Goal: Check status: Check status

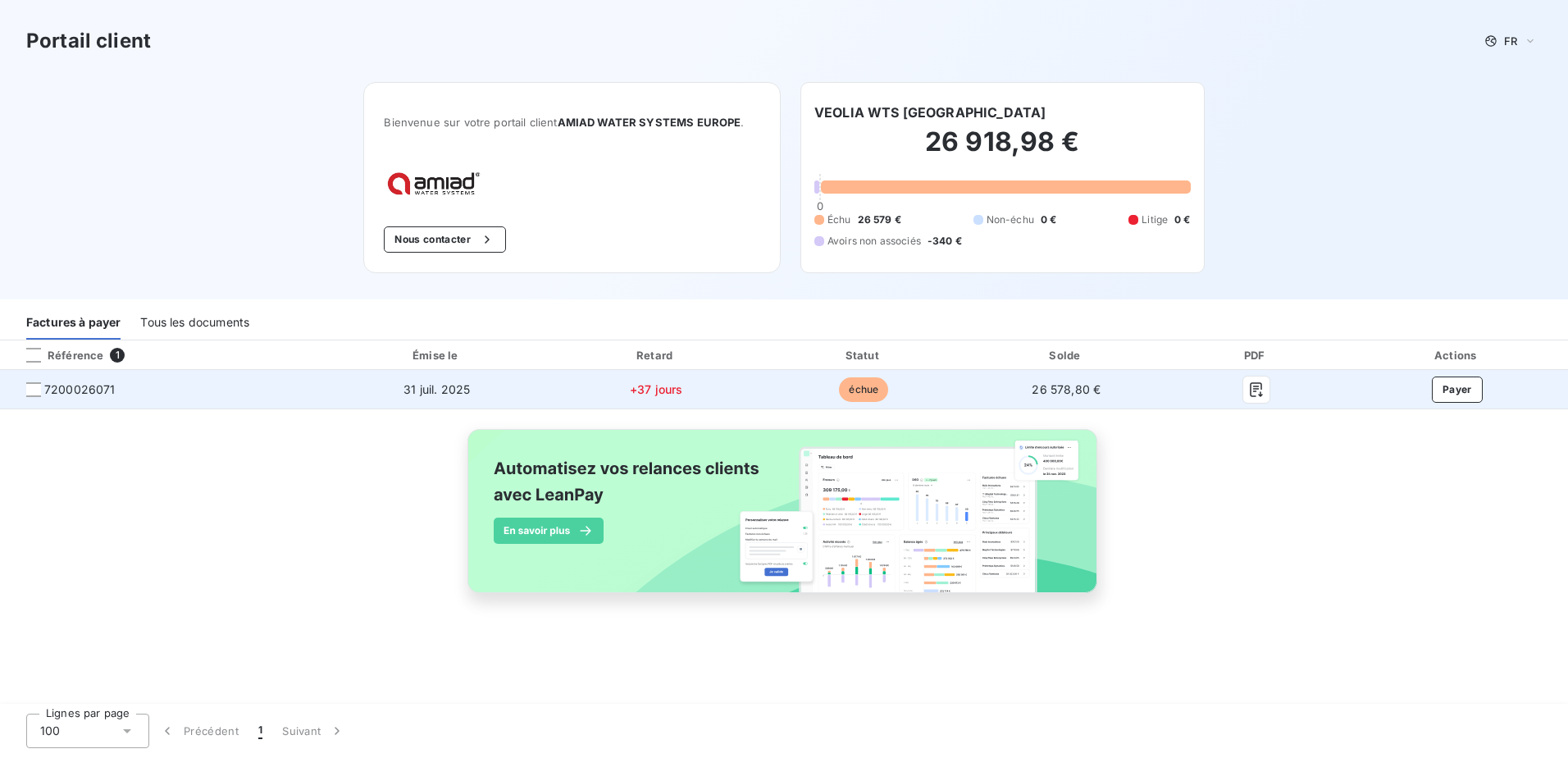
click at [99, 395] on span "7200026071" at bounding box center [80, 389] width 71 height 16
click at [461, 395] on span "31 juil. 2025" at bounding box center [436, 389] width 66 height 14
click at [79, 389] on span "7200026071" at bounding box center [80, 389] width 71 height 16
click at [33, 397] on span "7200026071" at bounding box center [161, 389] width 296 height 16
click at [35, 394] on div at bounding box center [33, 389] width 15 height 15
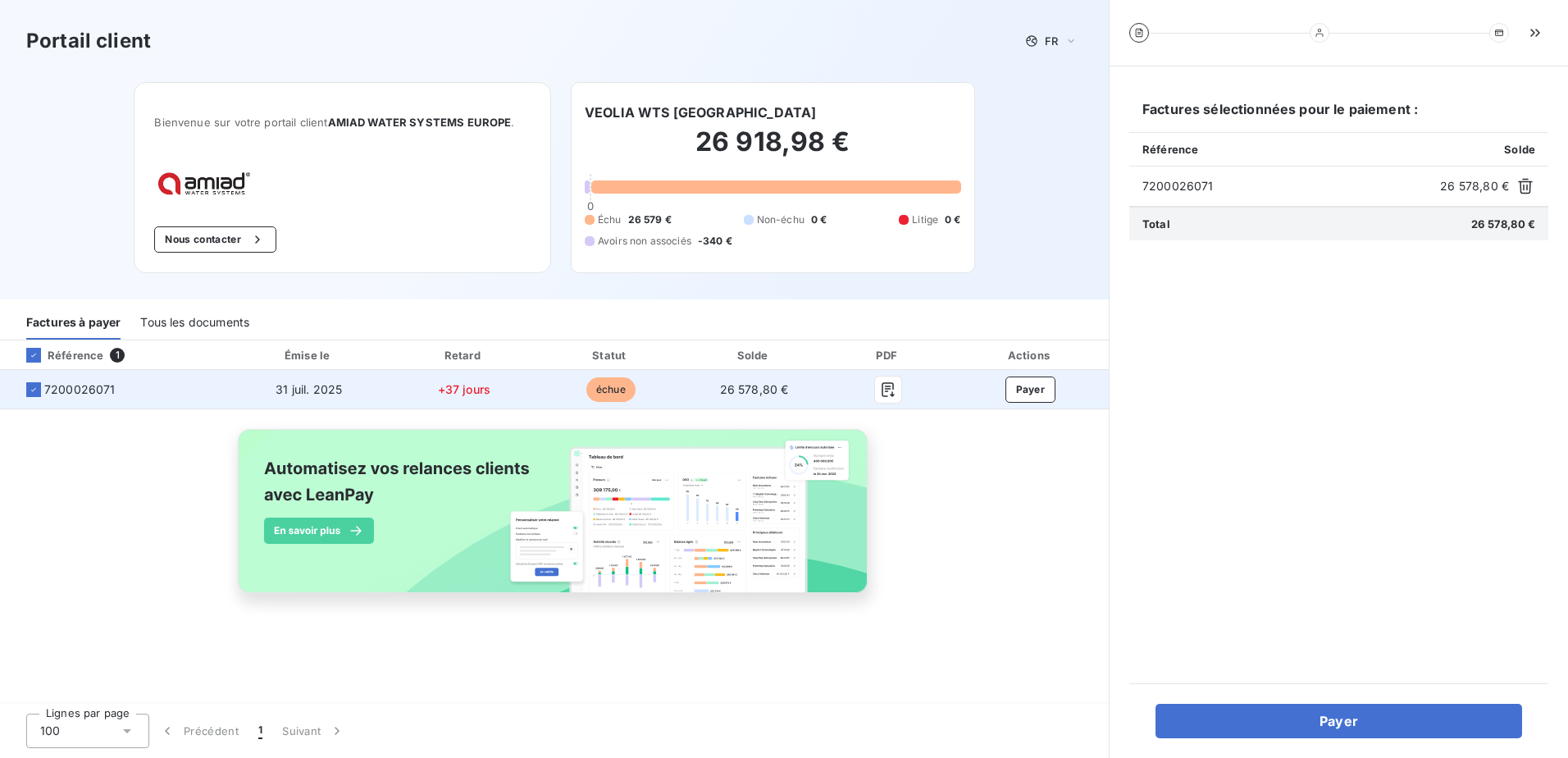
click at [158, 397] on td "7200026071" at bounding box center [114, 390] width 228 height 39
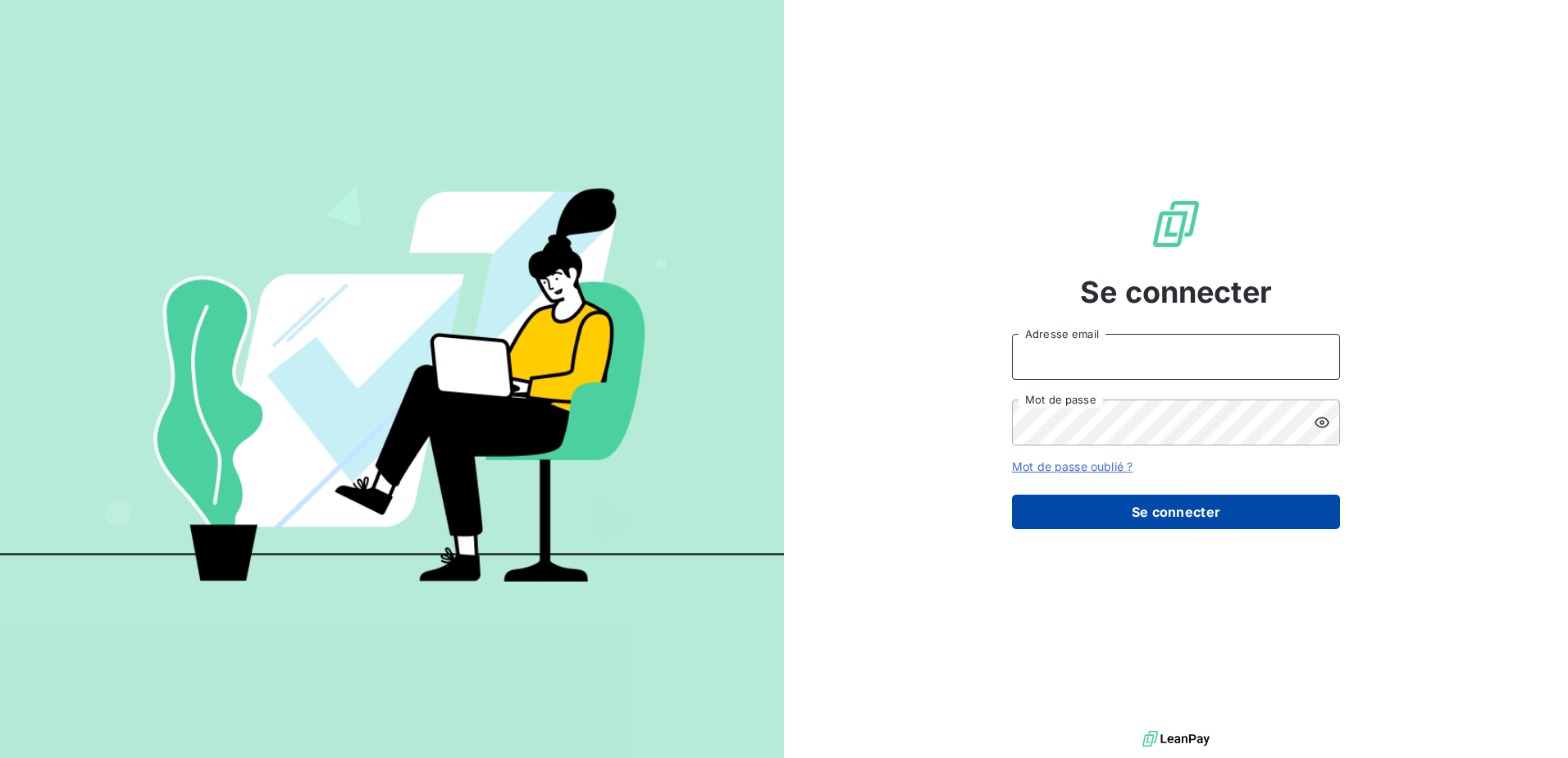
type input "[PERSON_NAME][EMAIL_ADDRESS][PERSON_NAME][DOMAIN_NAME]"
click at [1154, 516] on button "Se connecter" at bounding box center [1176, 512] width 328 height 34
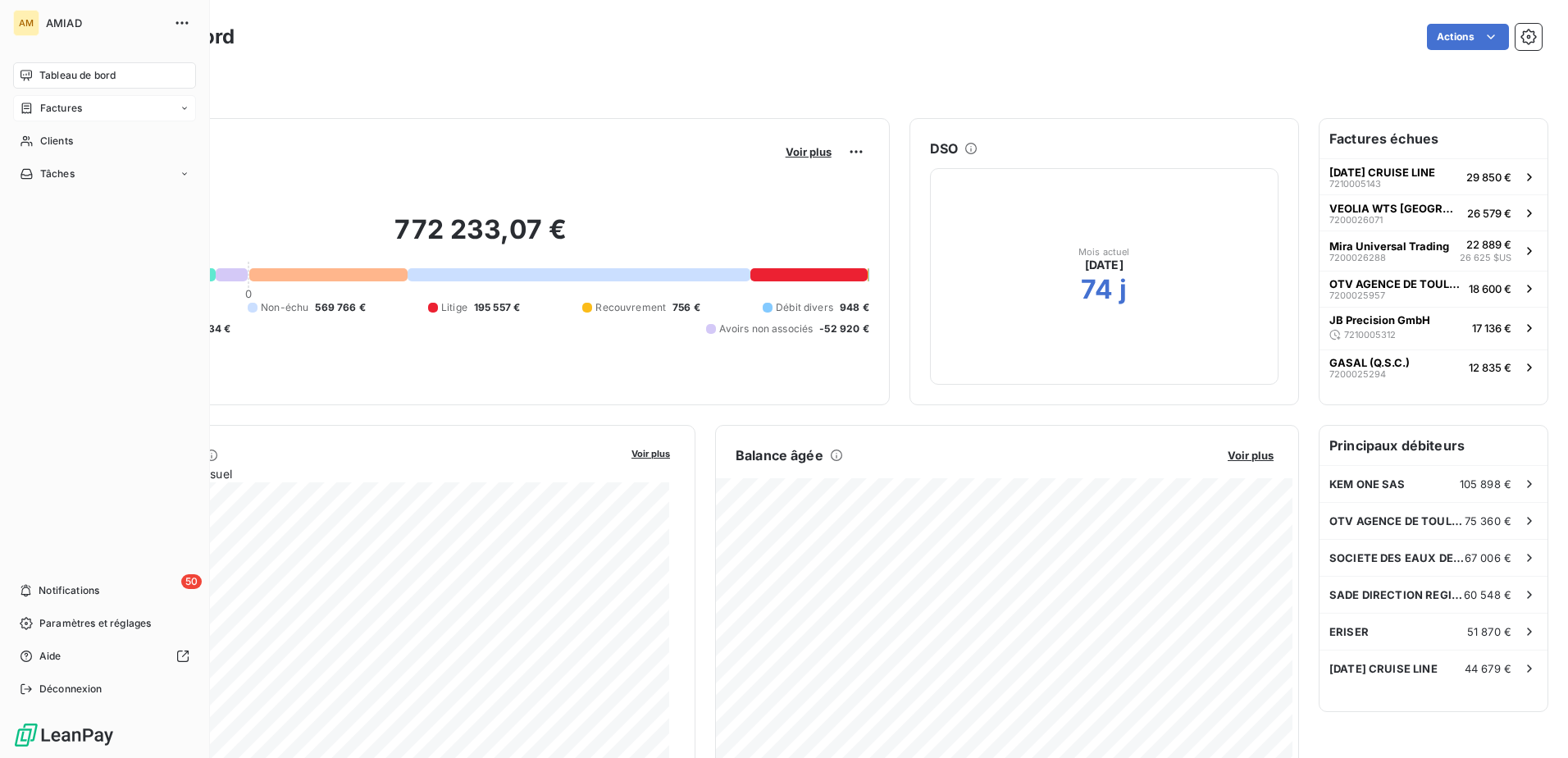
click at [49, 109] on span "Factures" at bounding box center [61, 107] width 42 height 15
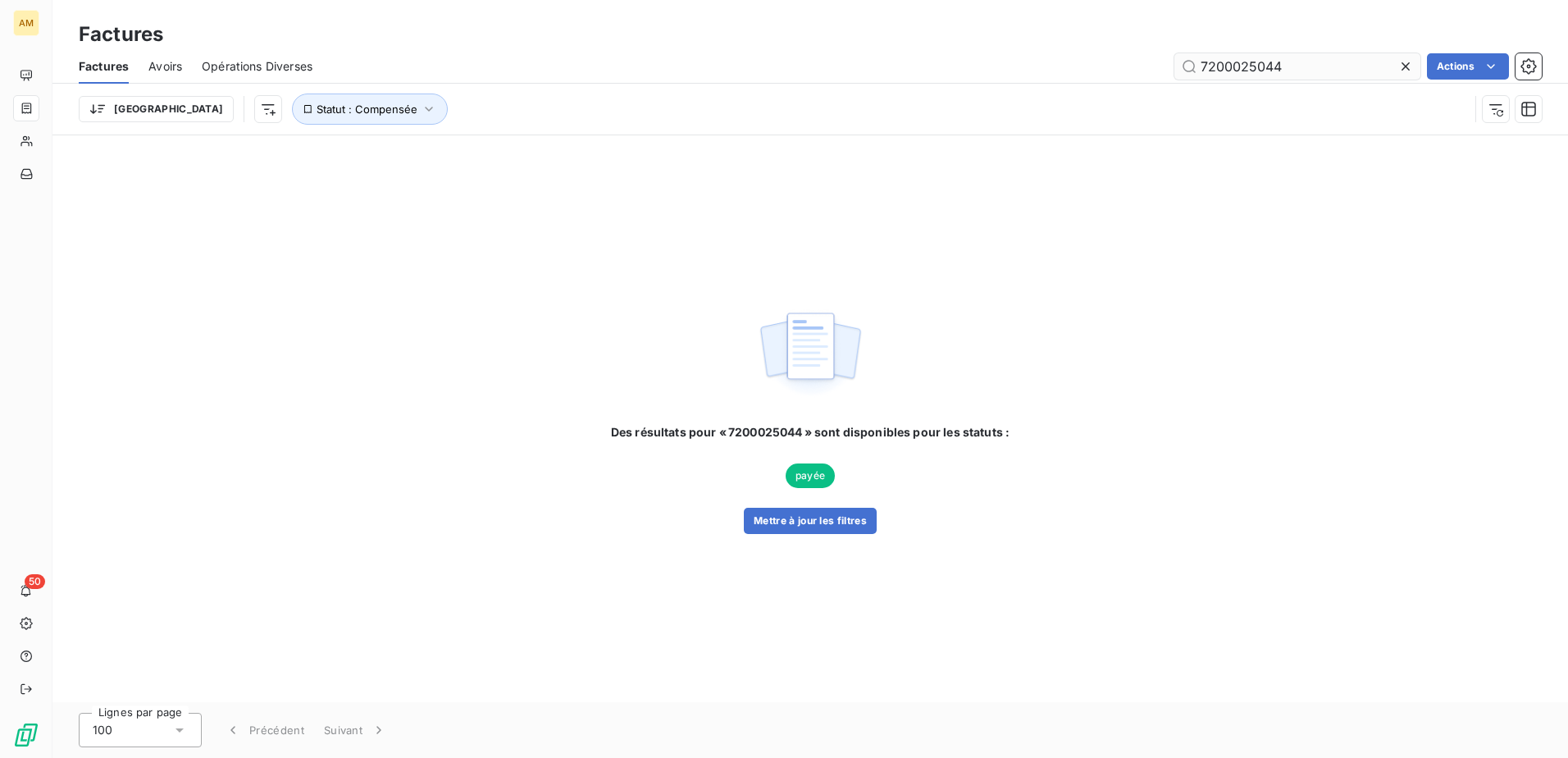
click at [1305, 63] on input "7200025044" at bounding box center [1298, 66] width 246 height 27
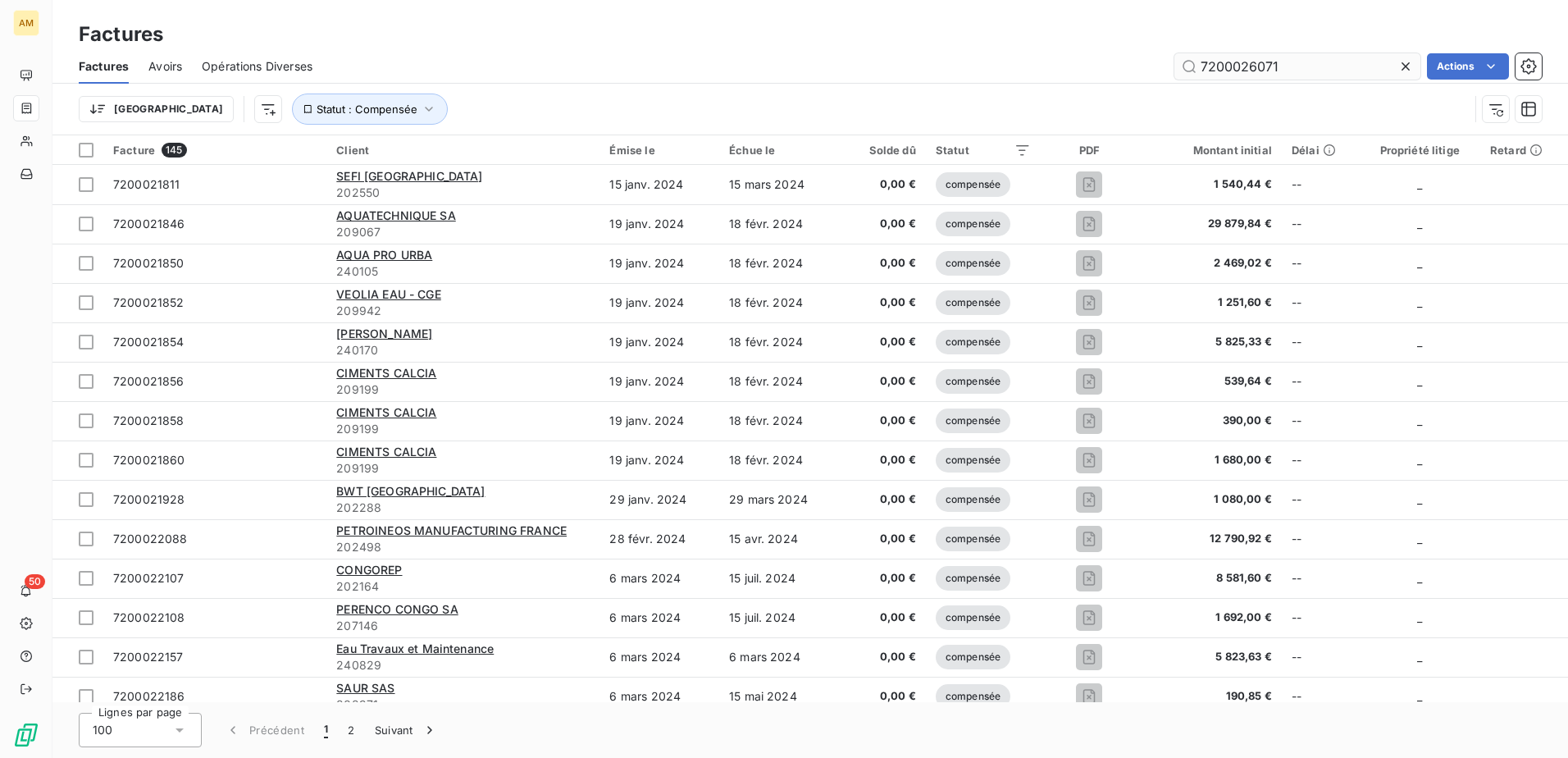
type input "7200026071"
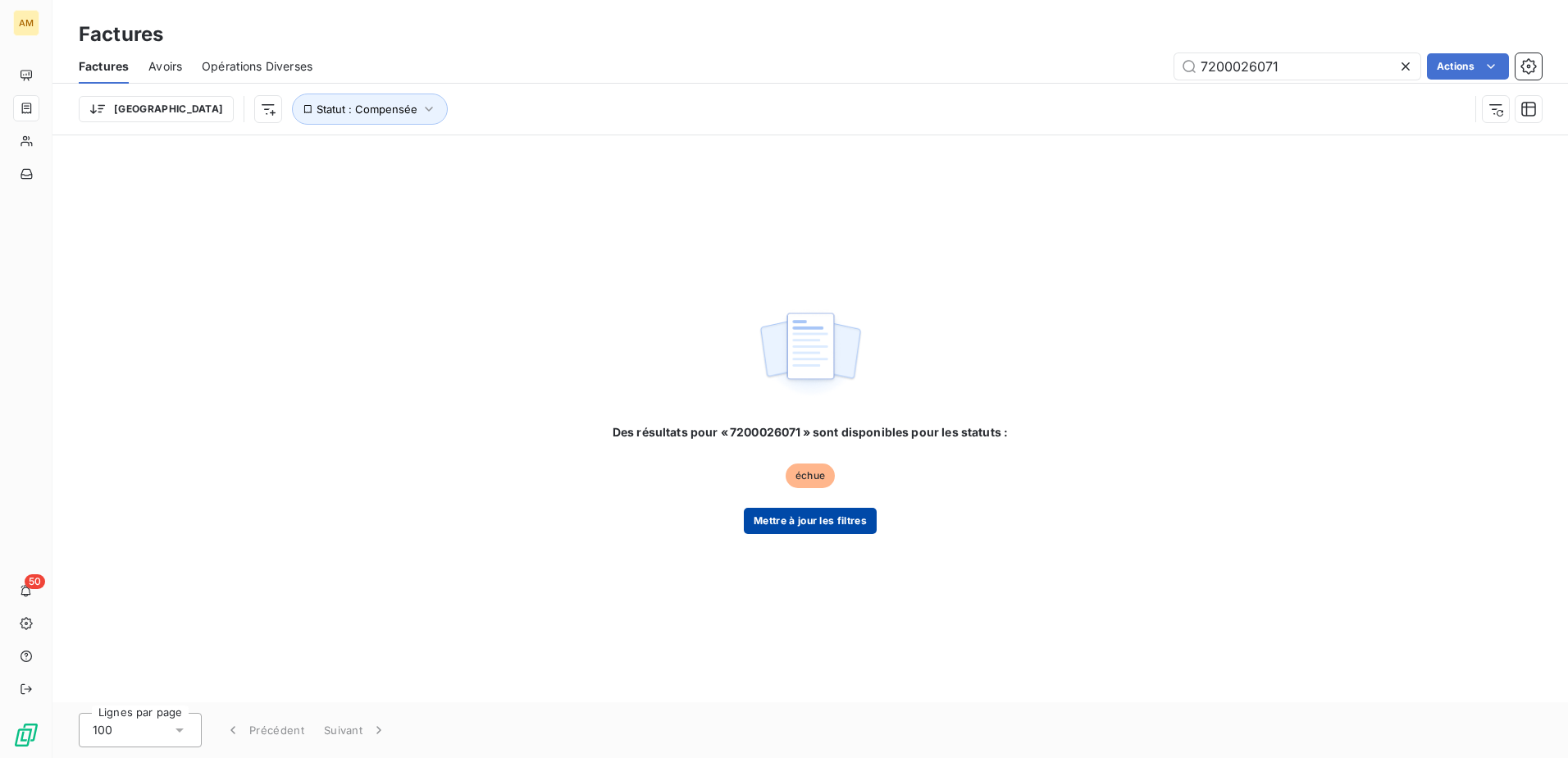
click at [807, 524] on button "Mettre à jour les filtres" at bounding box center [810, 520] width 133 height 27
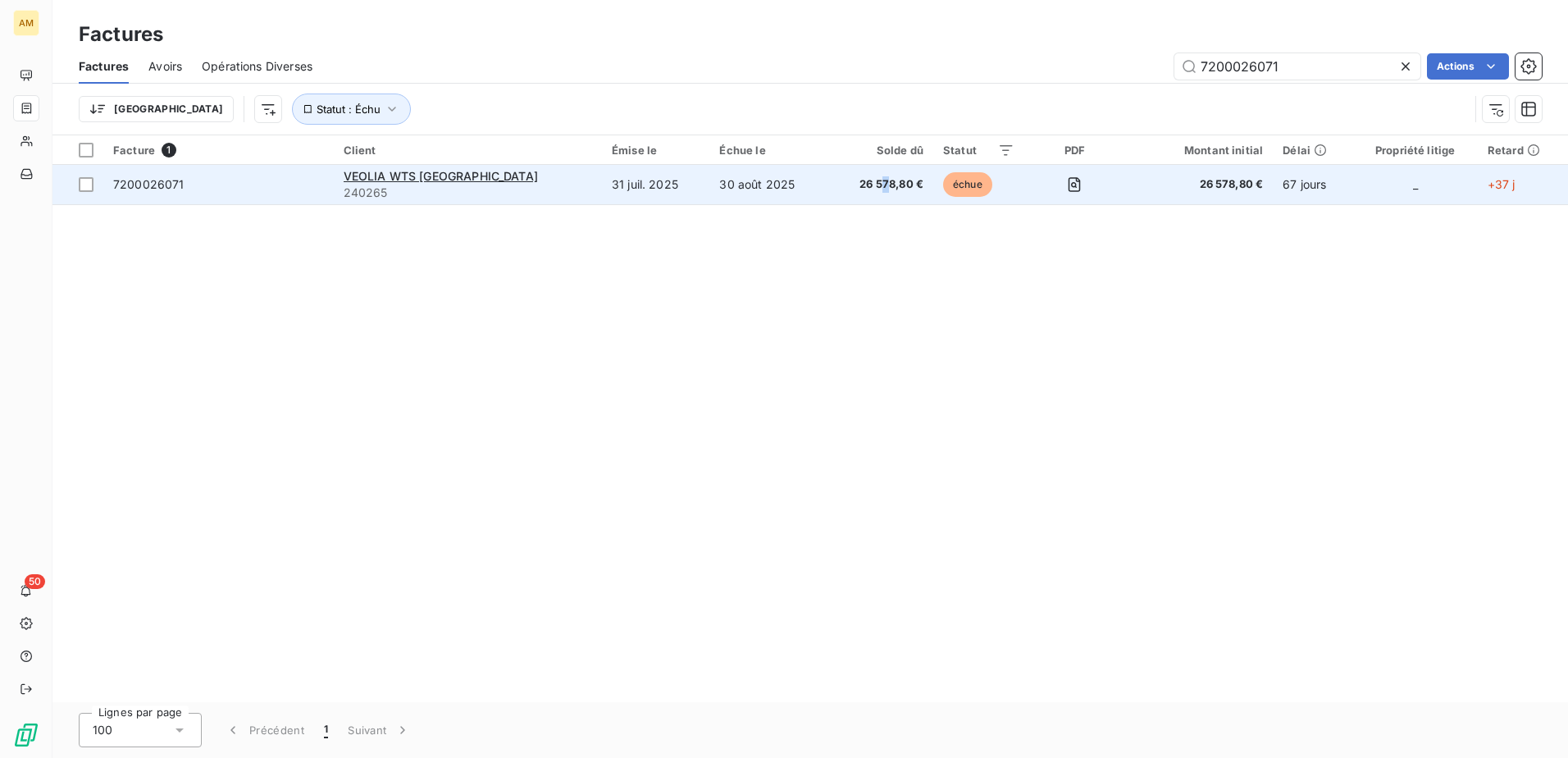
click at [849, 183] on span "26 578,80 €" at bounding box center [881, 184] width 84 height 16
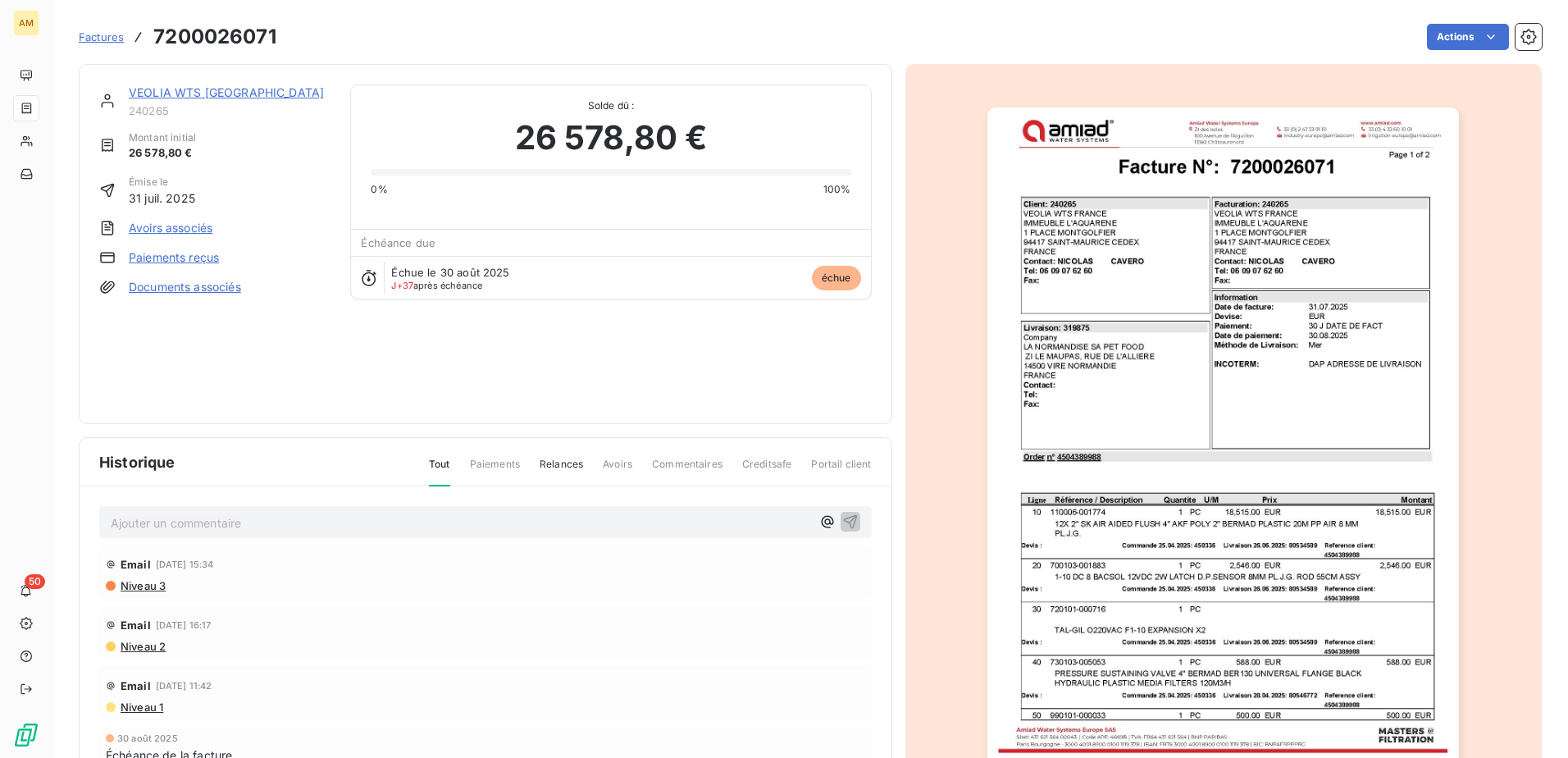
click at [300, 523] on p "Ajouter un commentaire ﻿" at bounding box center [461, 523] width 701 height 21
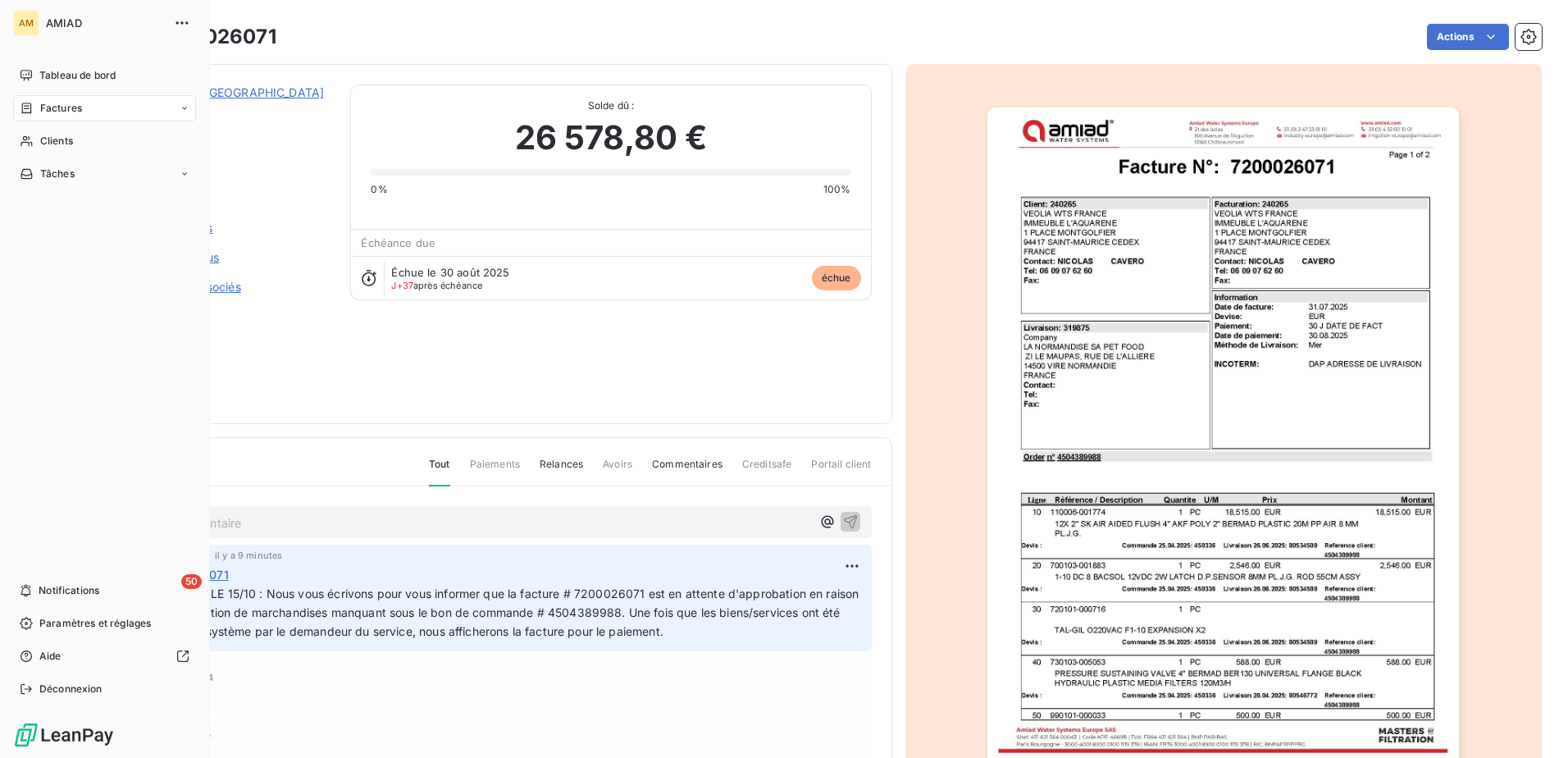
click at [63, 112] on span "Factures" at bounding box center [61, 107] width 42 height 15
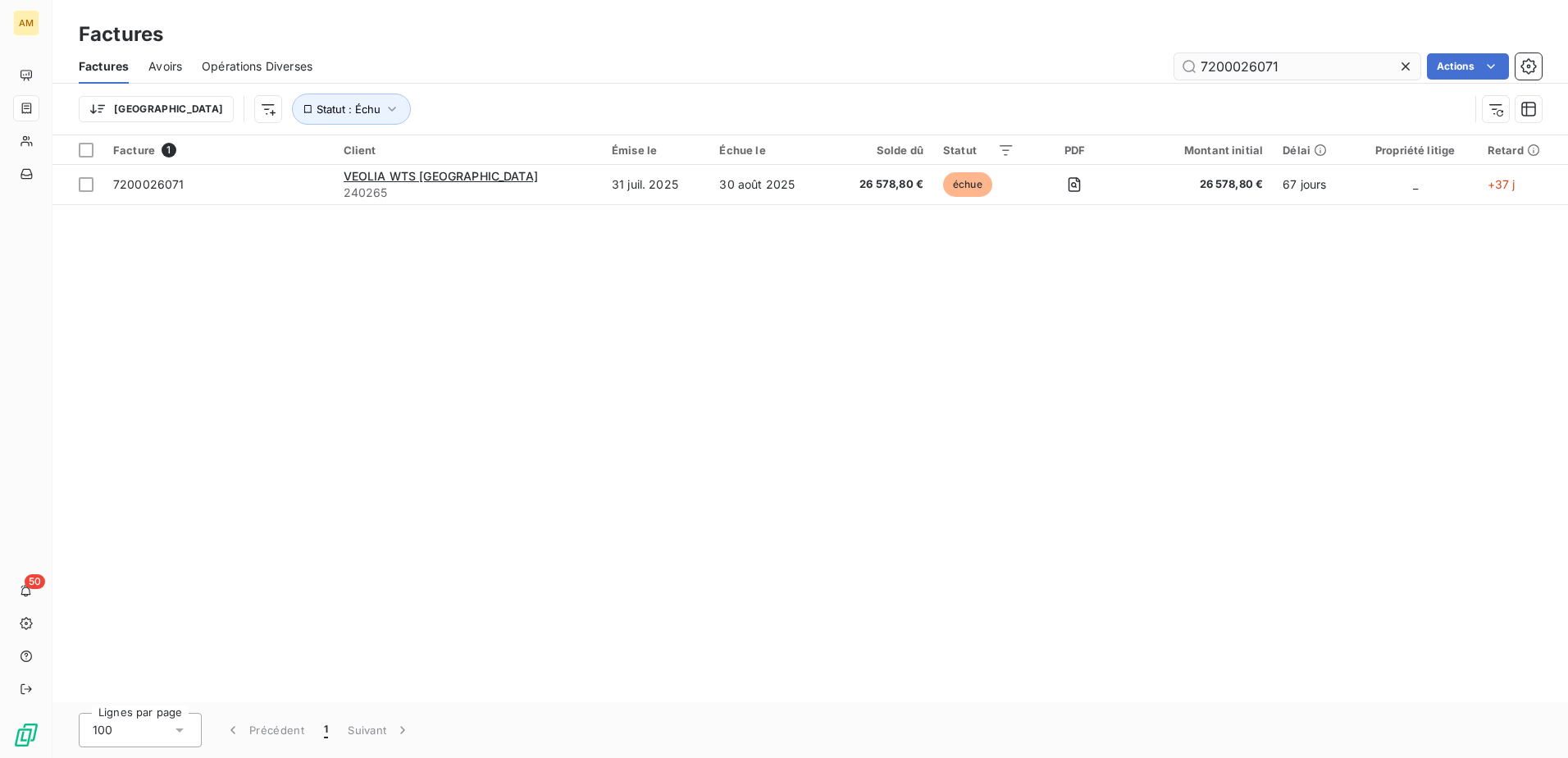
click at [1290, 61] on input "7200026071" at bounding box center [1298, 66] width 246 height 27
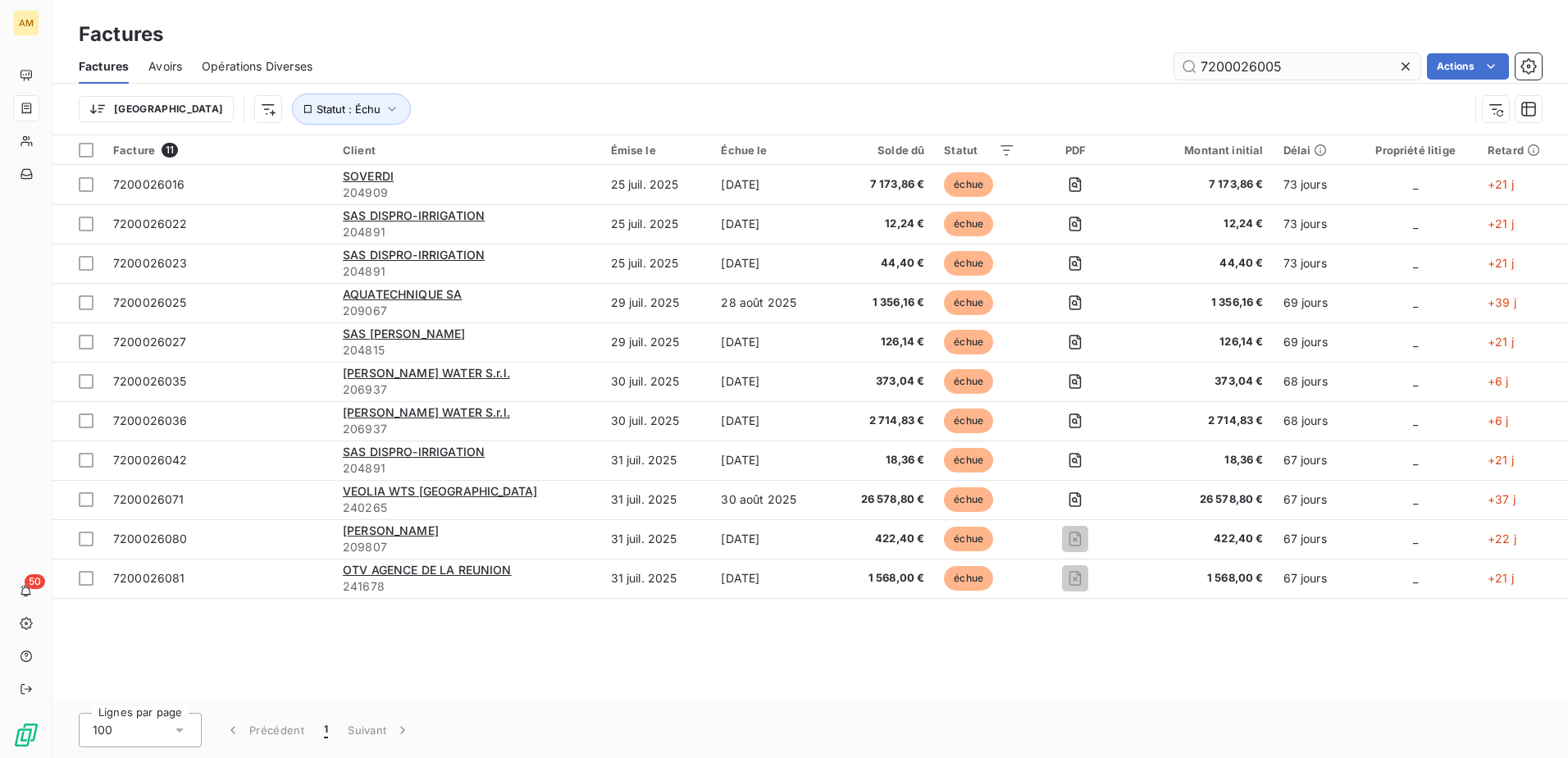
type input "7200026005"
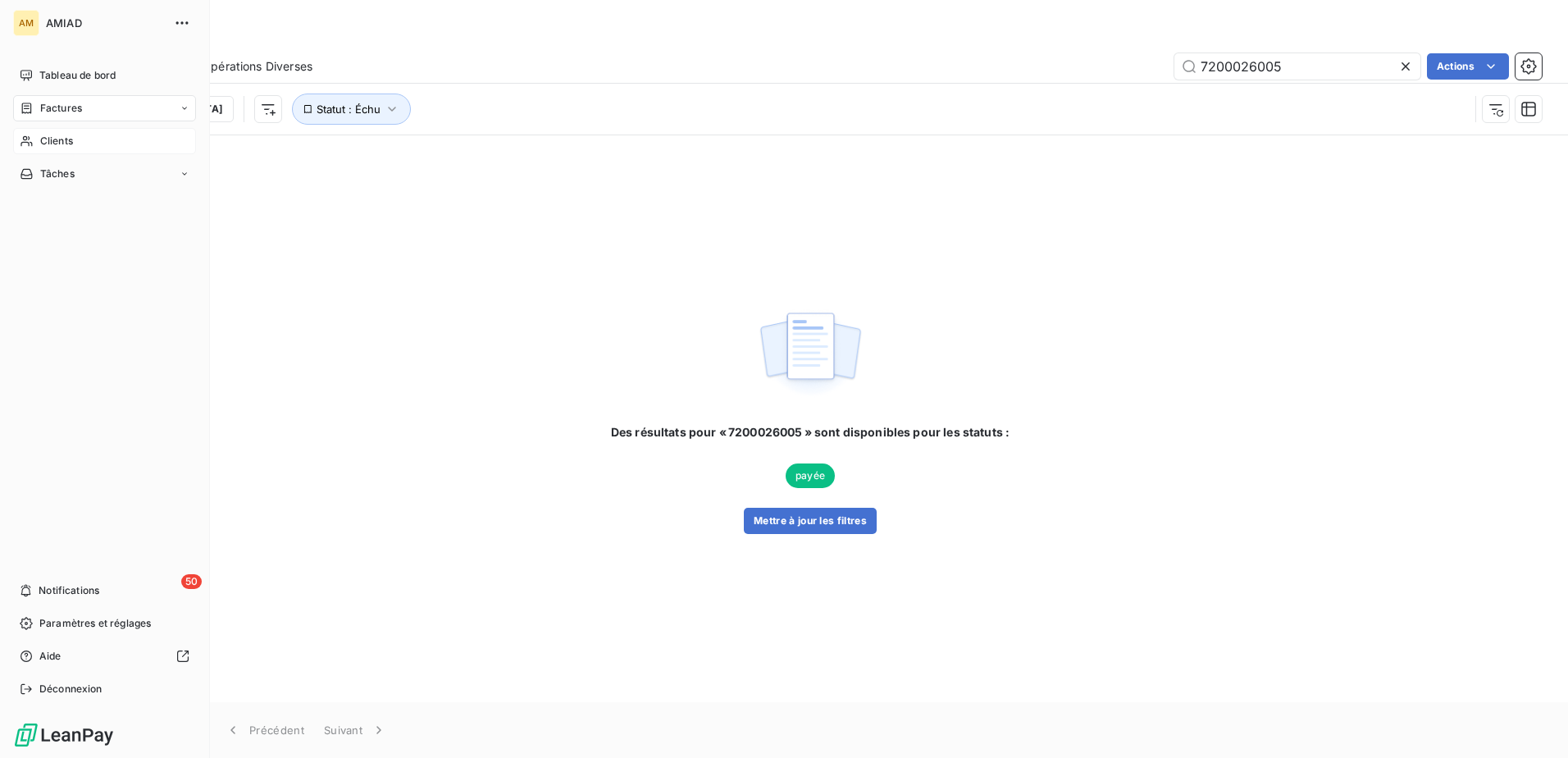
click at [24, 149] on div "Clients" at bounding box center [104, 141] width 183 height 27
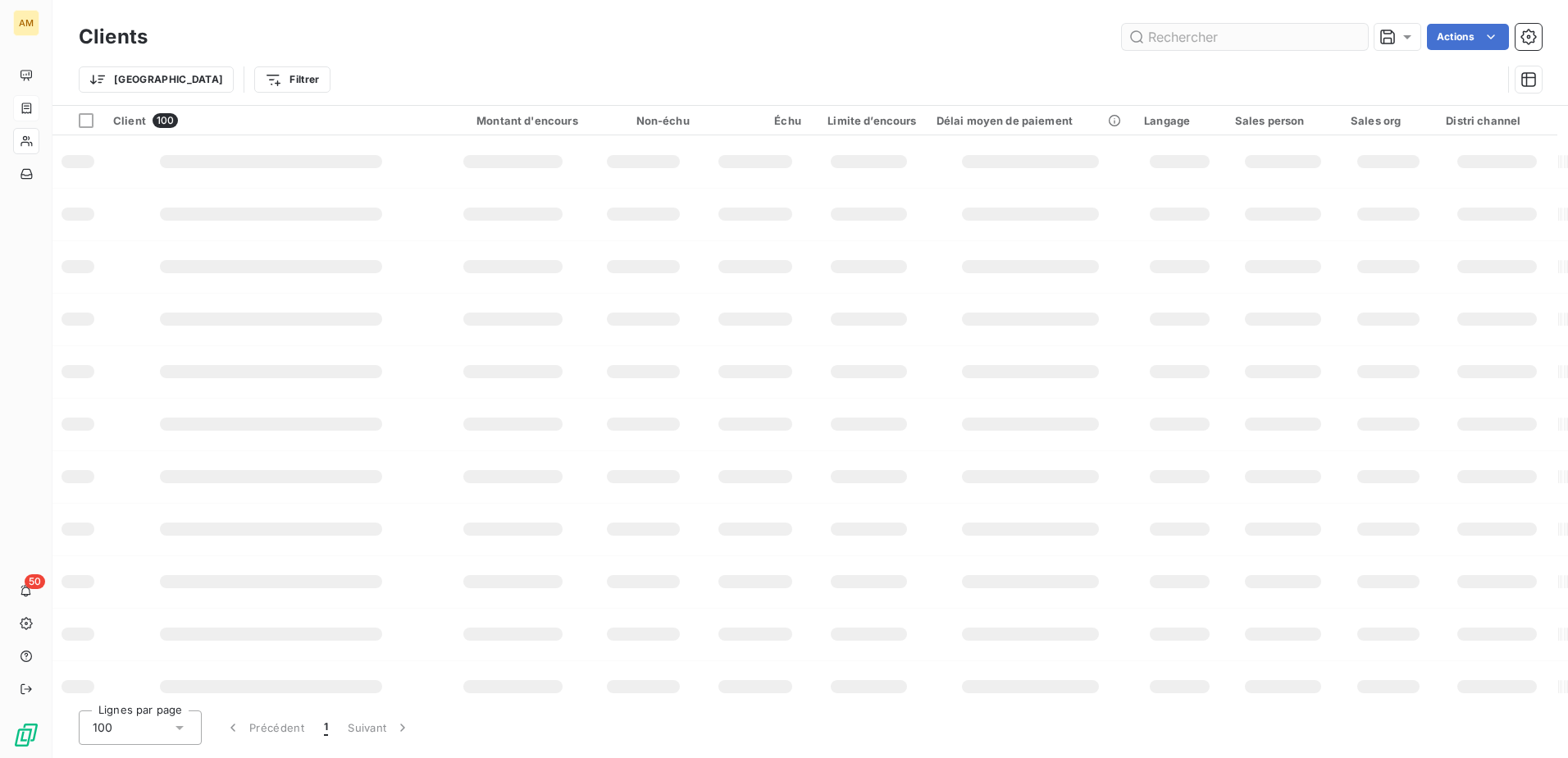
click at [1226, 37] on input "text" at bounding box center [1245, 37] width 246 height 27
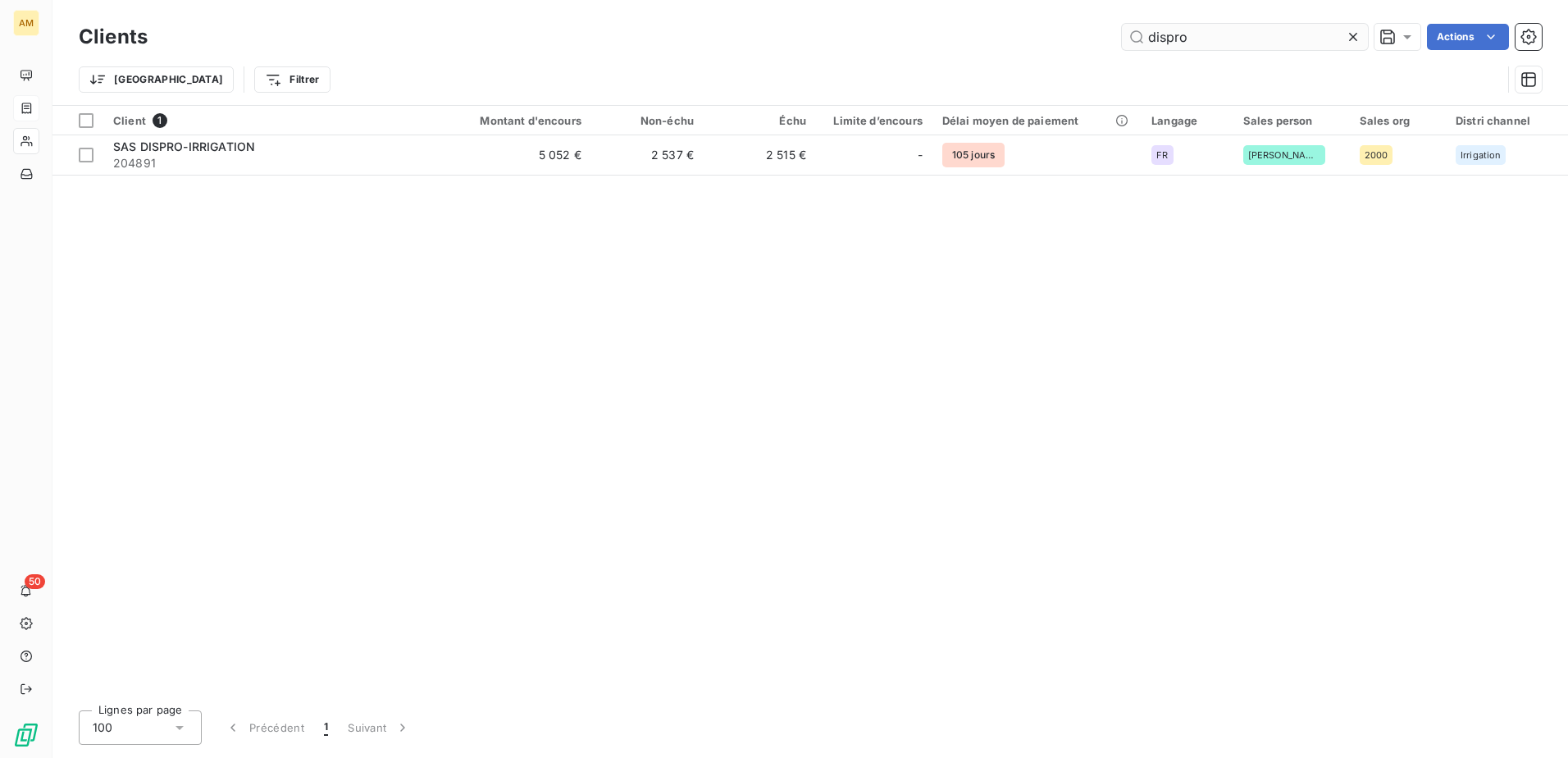
type input "dispro"
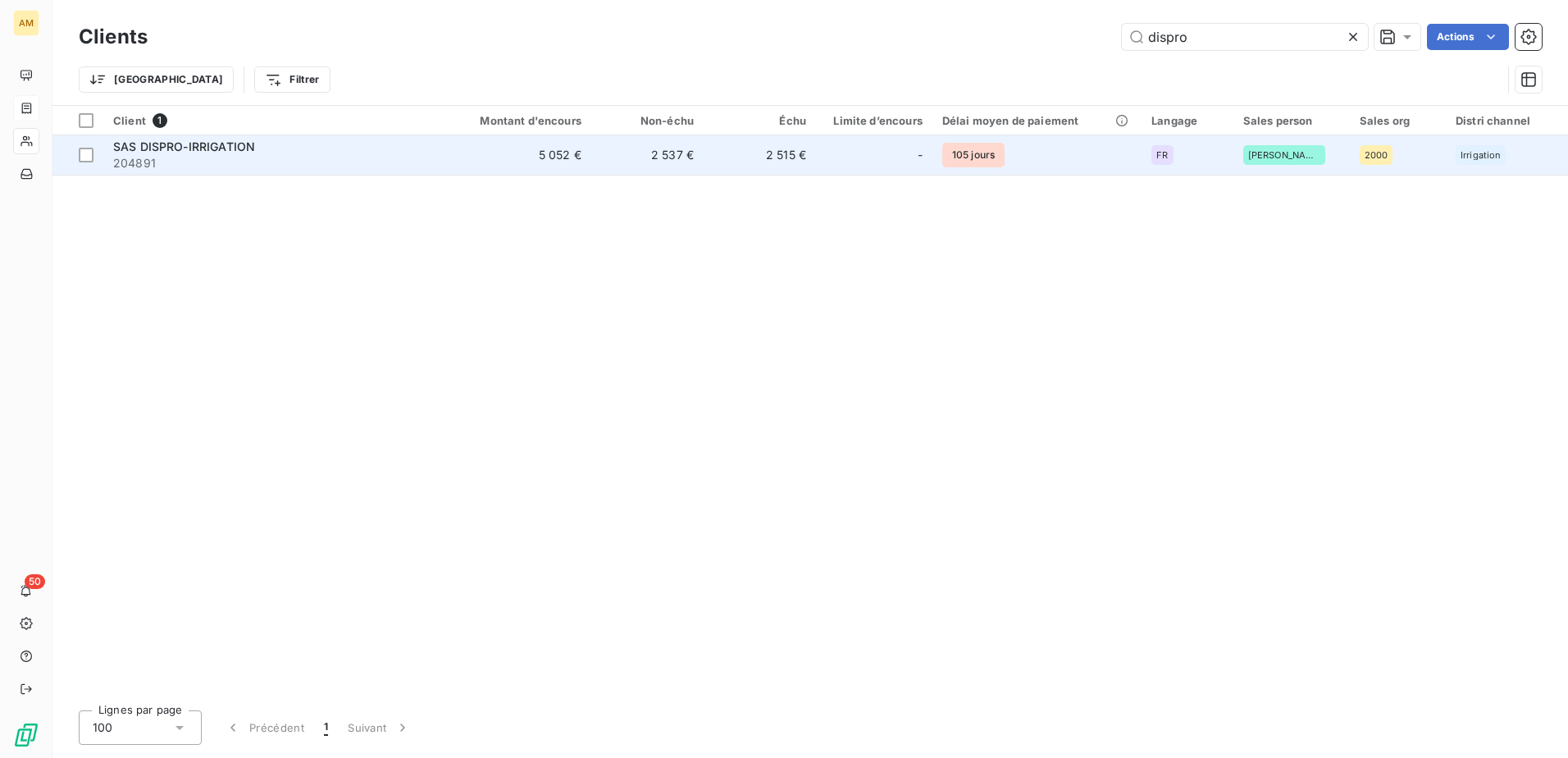
click at [203, 160] on span "204891" at bounding box center [272, 163] width 318 height 16
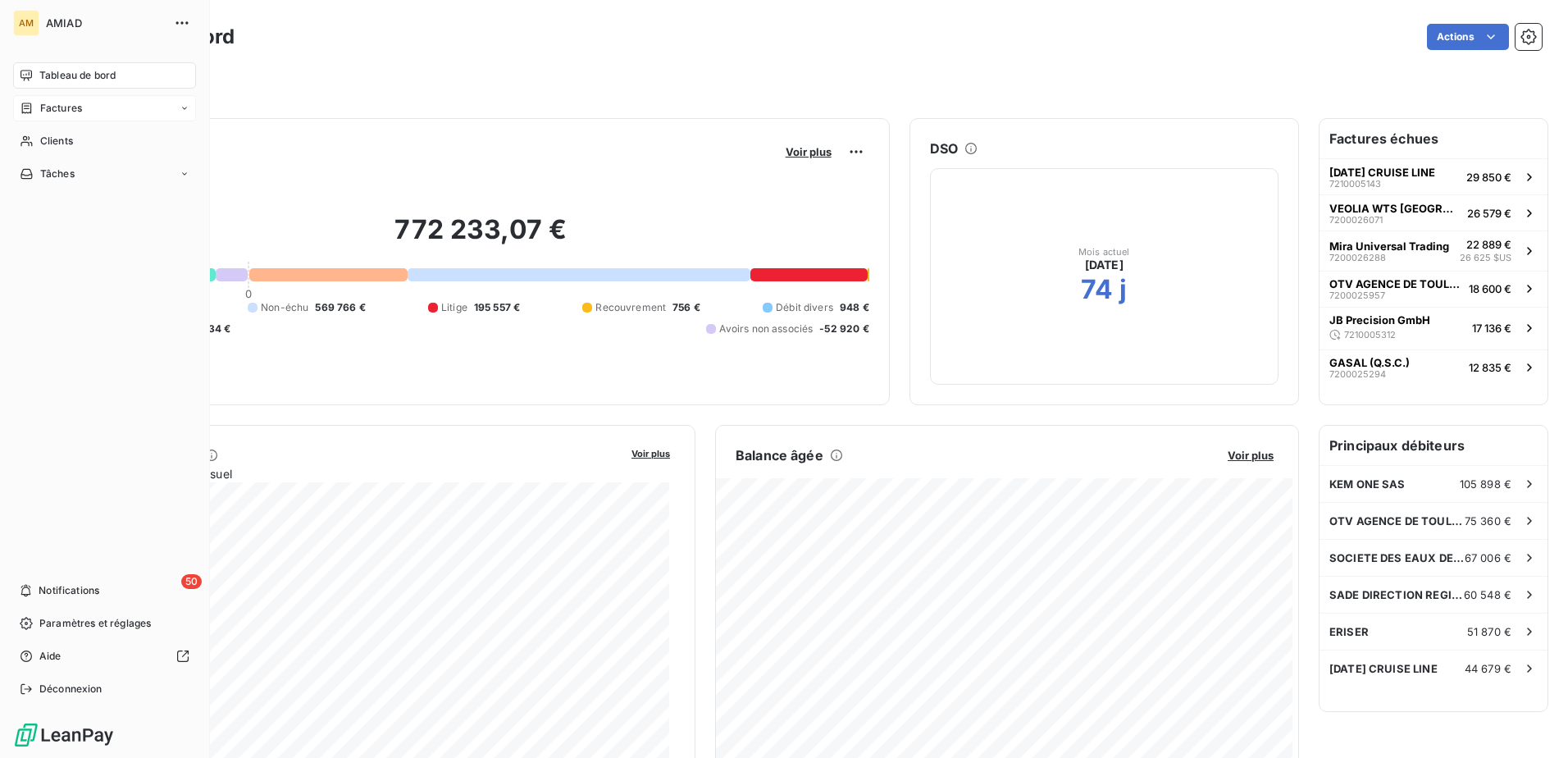
click at [51, 108] on span "Factures" at bounding box center [61, 107] width 42 height 15
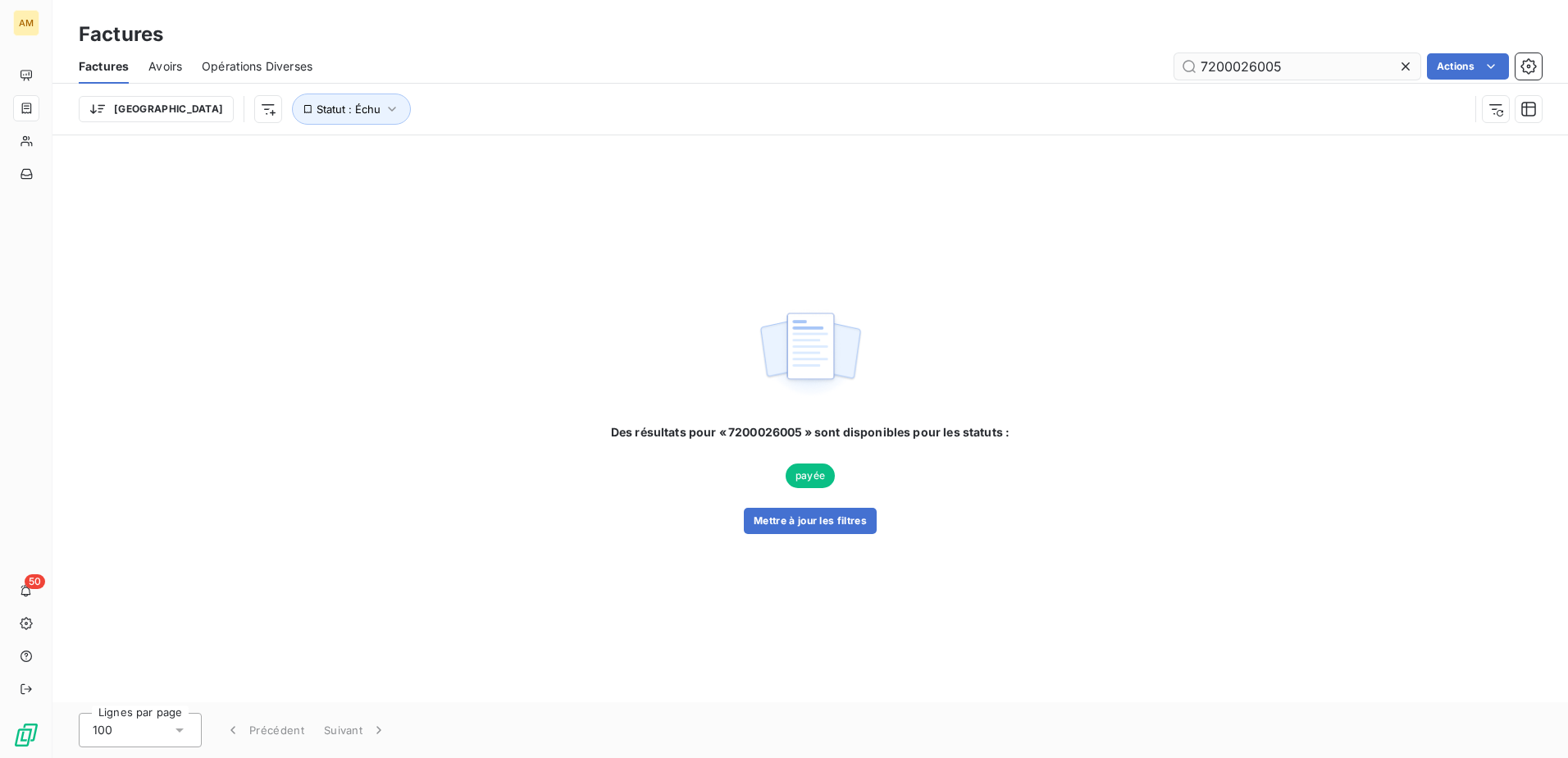
click at [1293, 63] on input "7200026005" at bounding box center [1298, 66] width 246 height 27
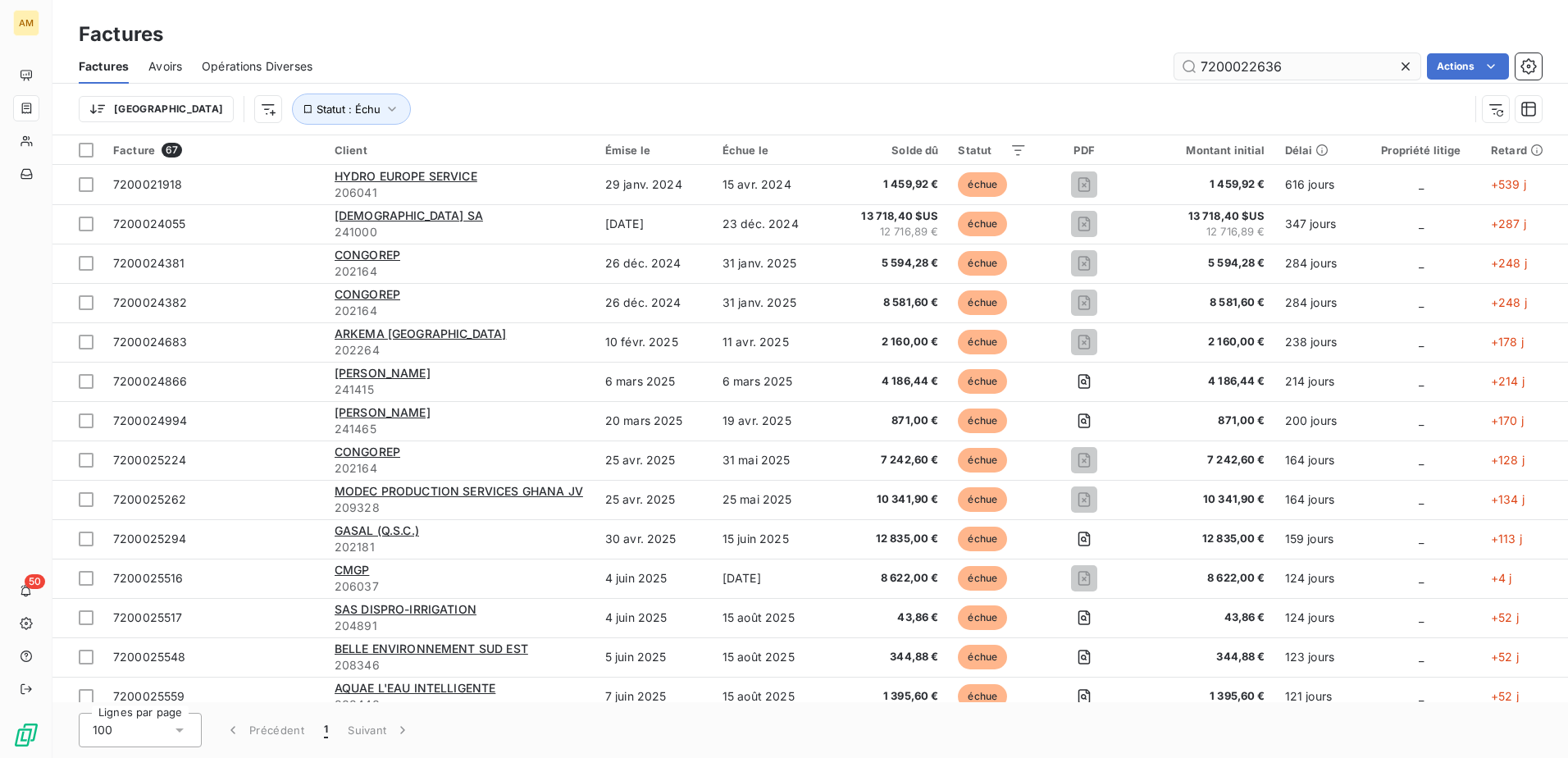
type input "7200022636"
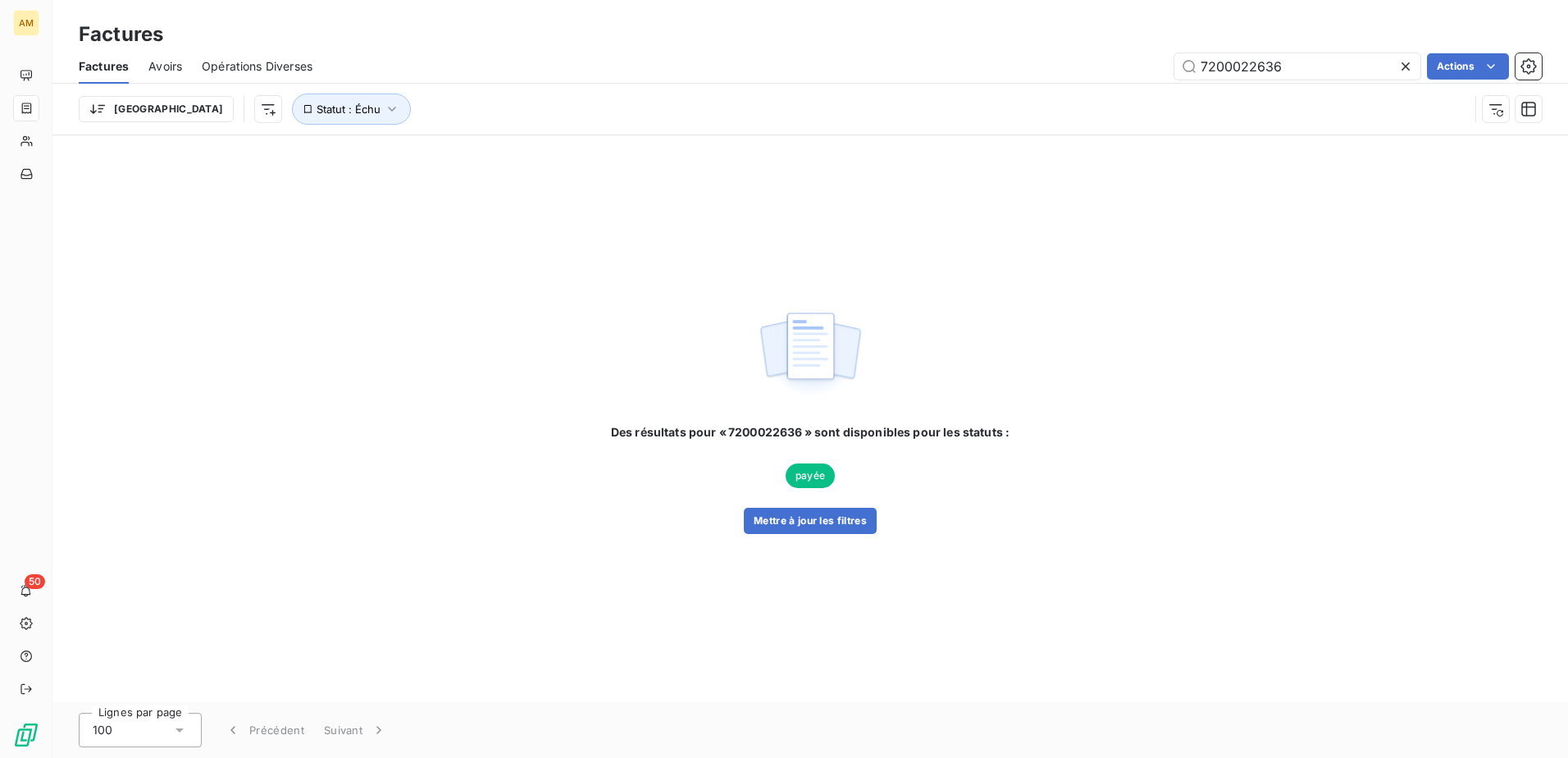
click at [810, 470] on span "payée" at bounding box center [810, 476] width 49 height 25
click at [808, 518] on button "Mettre à jour les filtres" at bounding box center [810, 520] width 133 height 27
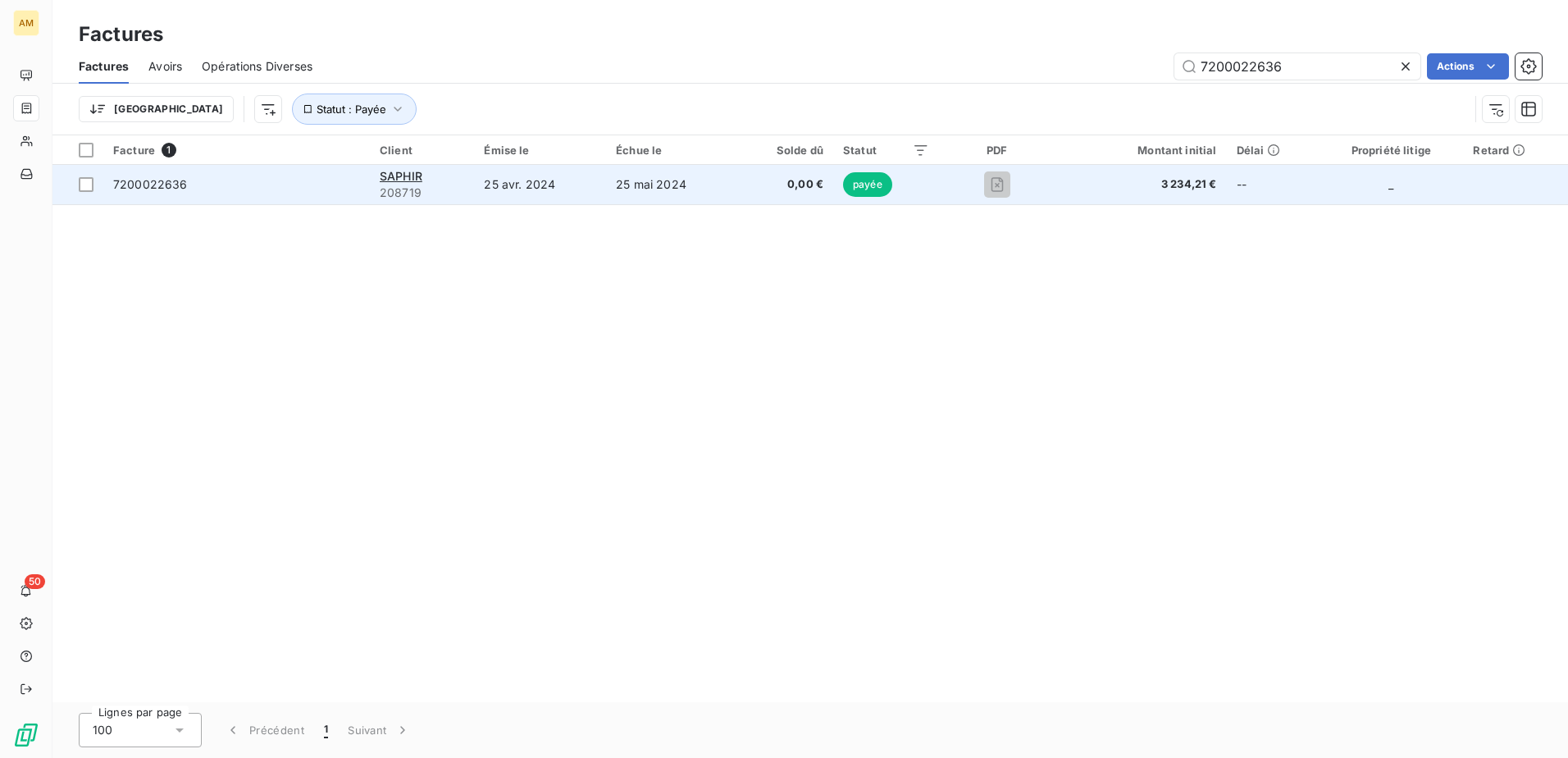
click at [134, 185] on span "7200022636" at bounding box center [150, 184] width 75 height 14
